Goal: Task Accomplishment & Management: Manage account settings

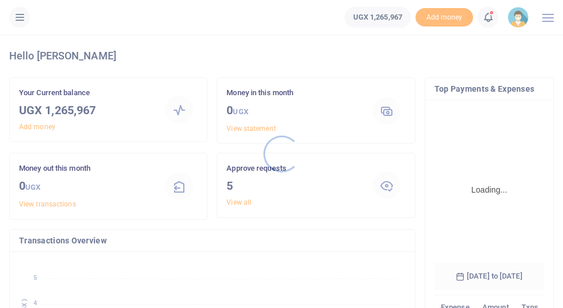
scroll to position [1, 0]
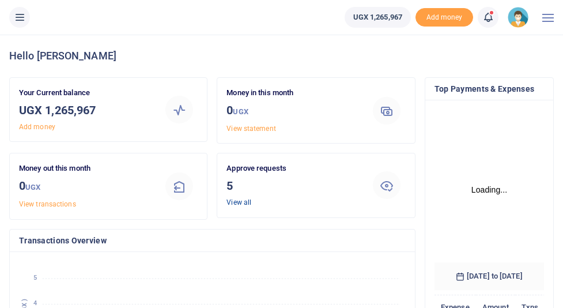
click at [247, 202] on link "View all" at bounding box center [239, 202] width 25 height 8
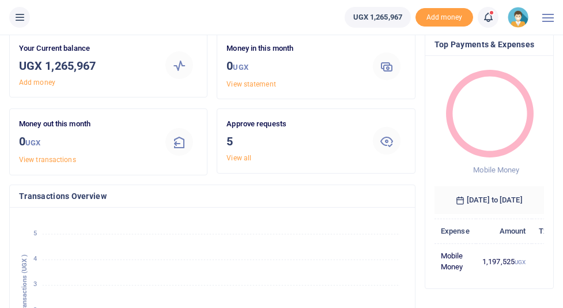
scroll to position [46, 0]
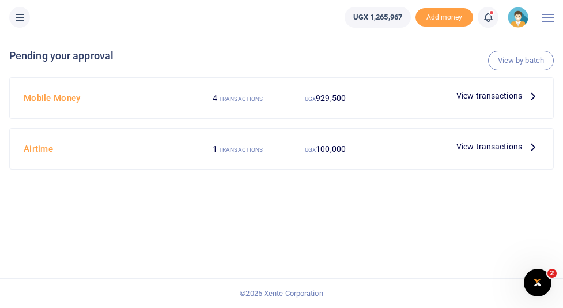
click at [532, 96] on icon at bounding box center [533, 95] width 13 height 13
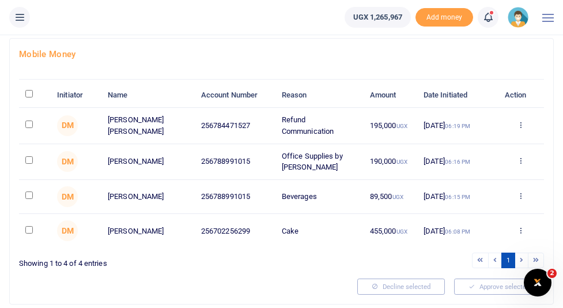
scroll to position [70, 0]
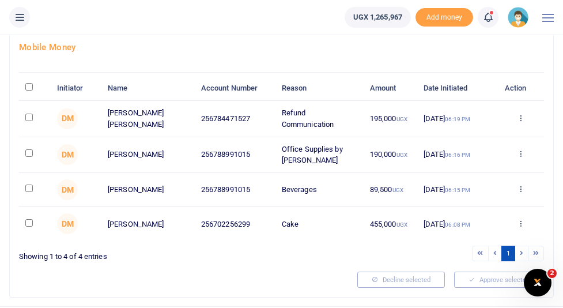
click at [31, 90] on input "\a \a : activate to sort column descending" at bounding box center [28, 86] width 7 height 7
checkbox input "true"
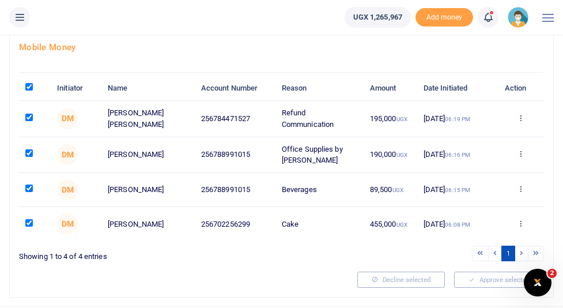
checkbox input "true"
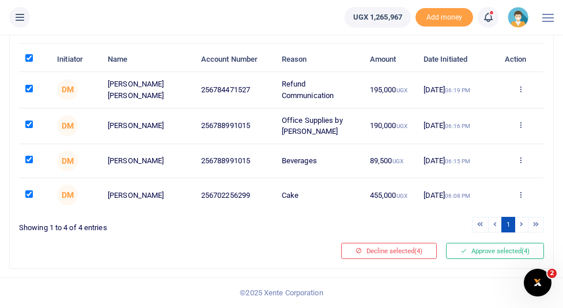
scroll to position [112, 0]
click at [493, 256] on button "Approve selected (4)" at bounding box center [495, 251] width 98 height 16
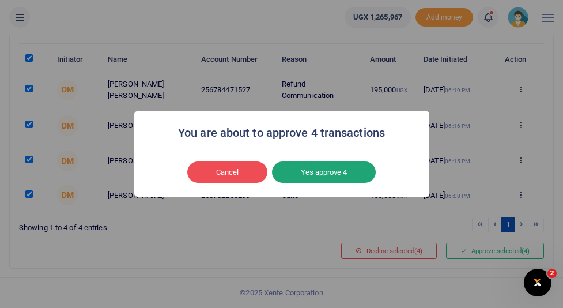
click at [333, 179] on button "Yes approve 4" at bounding box center [324, 172] width 104 height 22
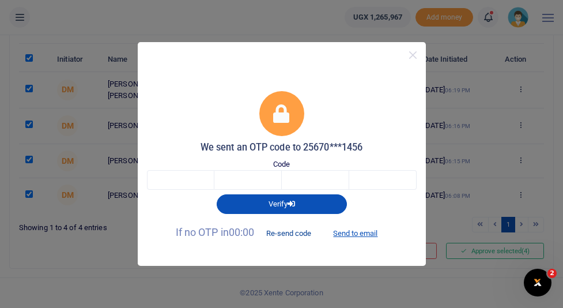
click at [291, 234] on button "Re-send code" at bounding box center [288, 233] width 65 height 20
click at [197, 182] on input "text" at bounding box center [180, 180] width 67 height 20
click at [191, 182] on input "text" at bounding box center [180, 180] width 67 height 20
click at [203, 182] on input "text" at bounding box center [180, 180] width 67 height 20
click at [354, 233] on button "Send to email" at bounding box center [355, 233] width 64 height 20
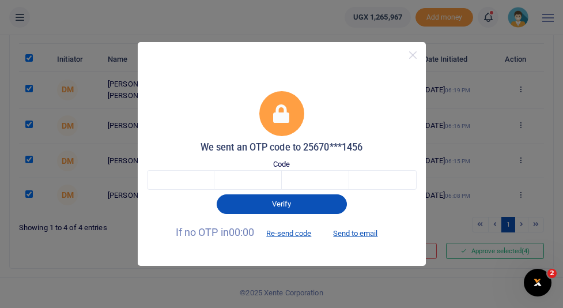
click at [284, 25] on div "We sent an OTP code to 25670***1456 Code Verify If no OTP in 00:00 Re-send code…" at bounding box center [281, 154] width 563 height 308
click at [165, 173] on input "text" at bounding box center [180, 180] width 67 height 20
type input "7"
type input "6"
type input "2"
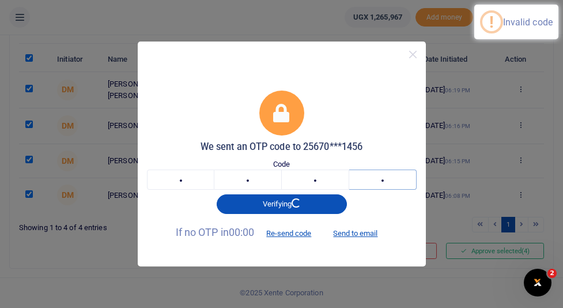
type input "6"
click at [201, 183] on input "7" at bounding box center [180, 179] width 67 height 20
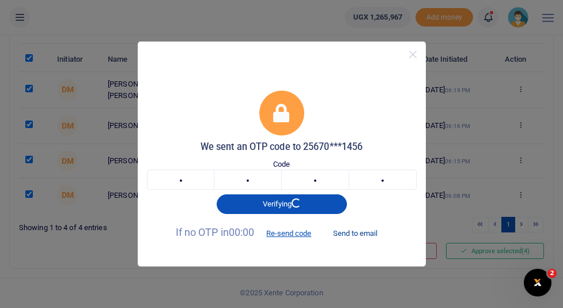
click at [360, 232] on button "Send to email" at bounding box center [355, 233] width 64 height 20
click at [187, 185] on input "7" at bounding box center [180, 180] width 67 height 20
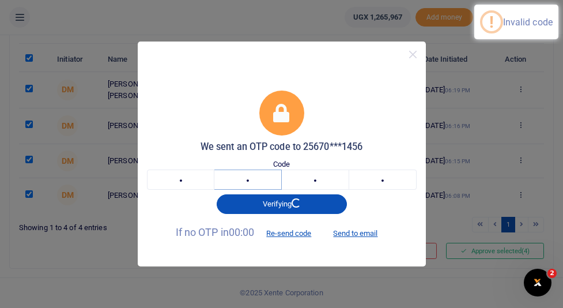
type input "2"
type input "0"
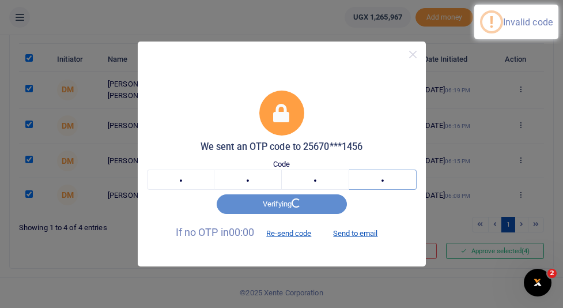
type input "9"
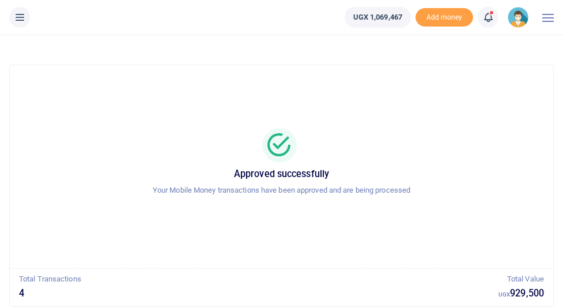
scroll to position [71, 0]
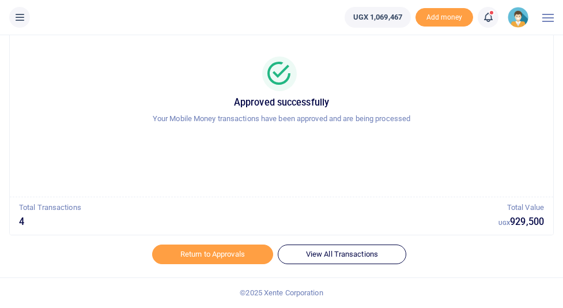
click at [24, 21] on icon at bounding box center [20, 17] width 12 height 13
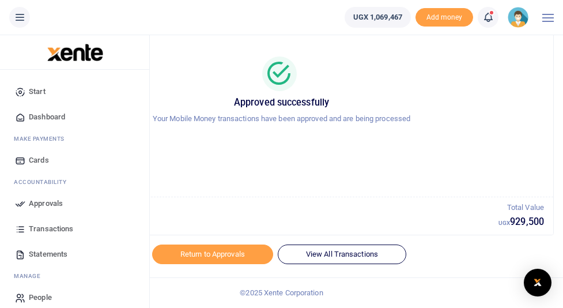
click at [543, 22] on div at bounding box center [548, 17] width 12 height 35
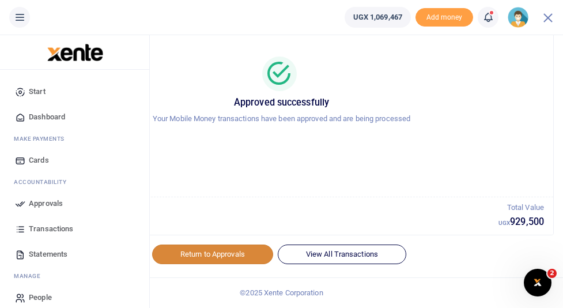
click at [213, 262] on link "Return to Approvals" at bounding box center [212, 254] width 121 height 20
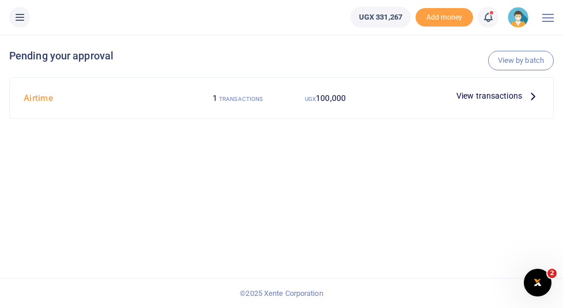
click at [484, 96] on span "View transactions" at bounding box center [489, 95] width 66 height 13
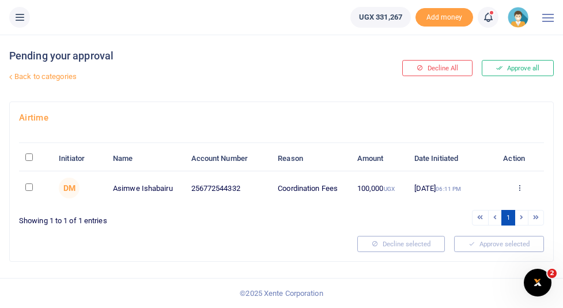
click at [32, 157] on input "\a \a : activate to sort column descending" at bounding box center [28, 156] width 7 height 7
checkbox input "true"
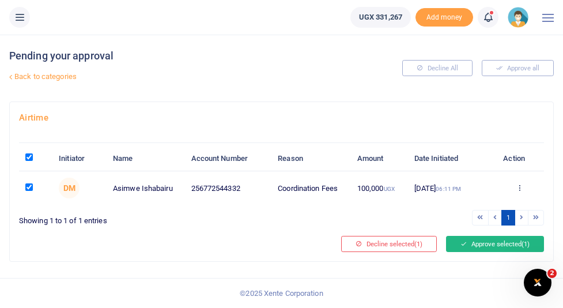
click at [488, 243] on button "Approve selected (1)" at bounding box center [495, 244] width 98 height 16
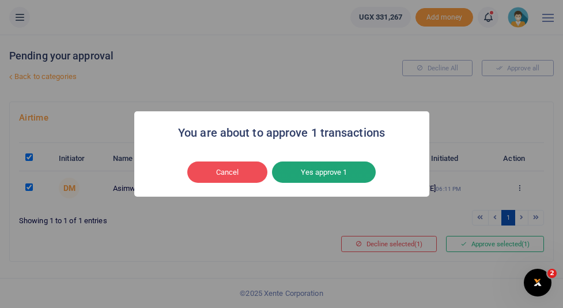
click at [350, 176] on button "Yes approve 1" at bounding box center [324, 172] width 104 height 22
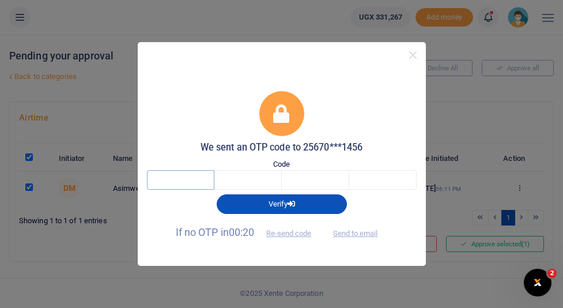
click at [178, 180] on input "text" at bounding box center [180, 180] width 67 height 20
type input "8"
type input "2"
type input "4"
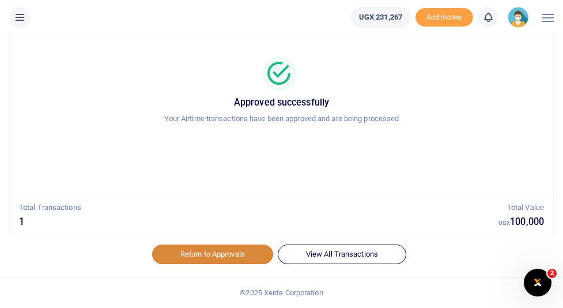
click at [222, 258] on link "Return to Approvals" at bounding box center [212, 254] width 121 height 20
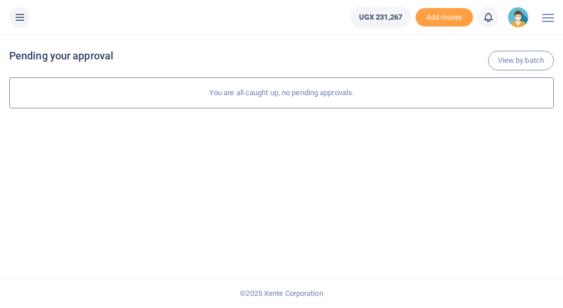
click at [552, 20] on div at bounding box center [548, 17] width 12 height 35
click at [518, 24] on img at bounding box center [518, 17] width 21 height 21
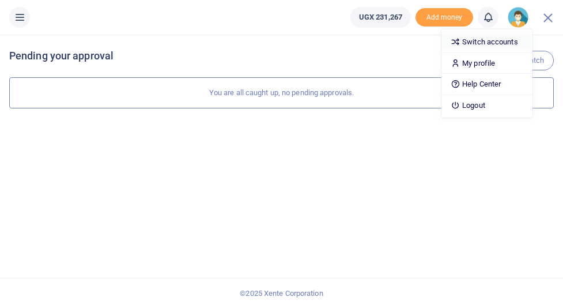
click at [495, 43] on link "Switch accounts" at bounding box center [486, 42] width 91 height 16
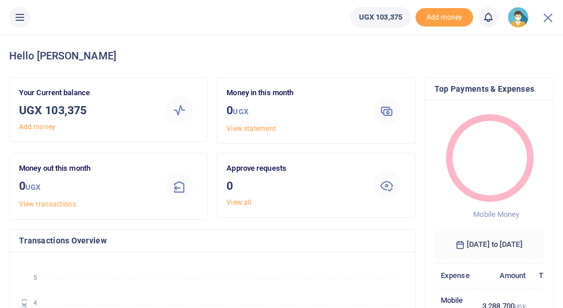
click at [522, 19] on img at bounding box center [518, 17] width 21 height 21
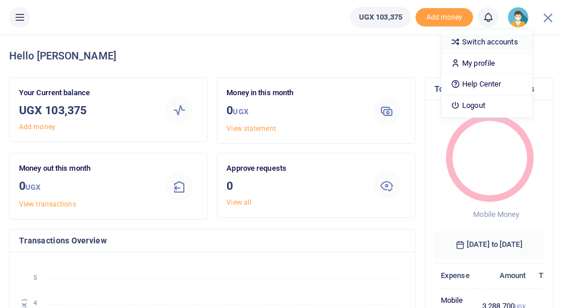
click at [484, 43] on link "Switch accounts" at bounding box center [486, 42] width 91 height 16
